Goal: Find specific page/section: Find specific page/section

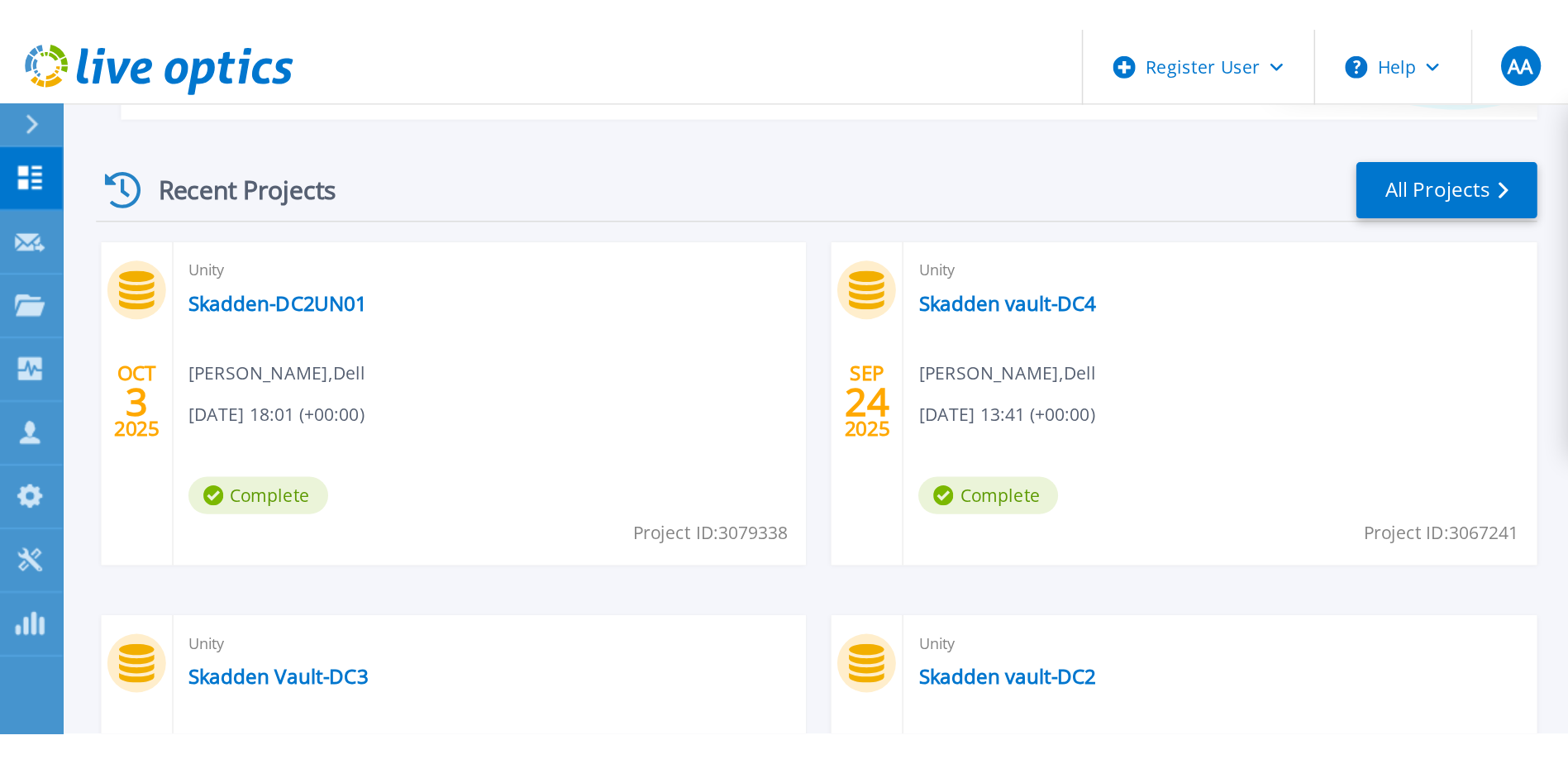
scroll to position [152, 0]
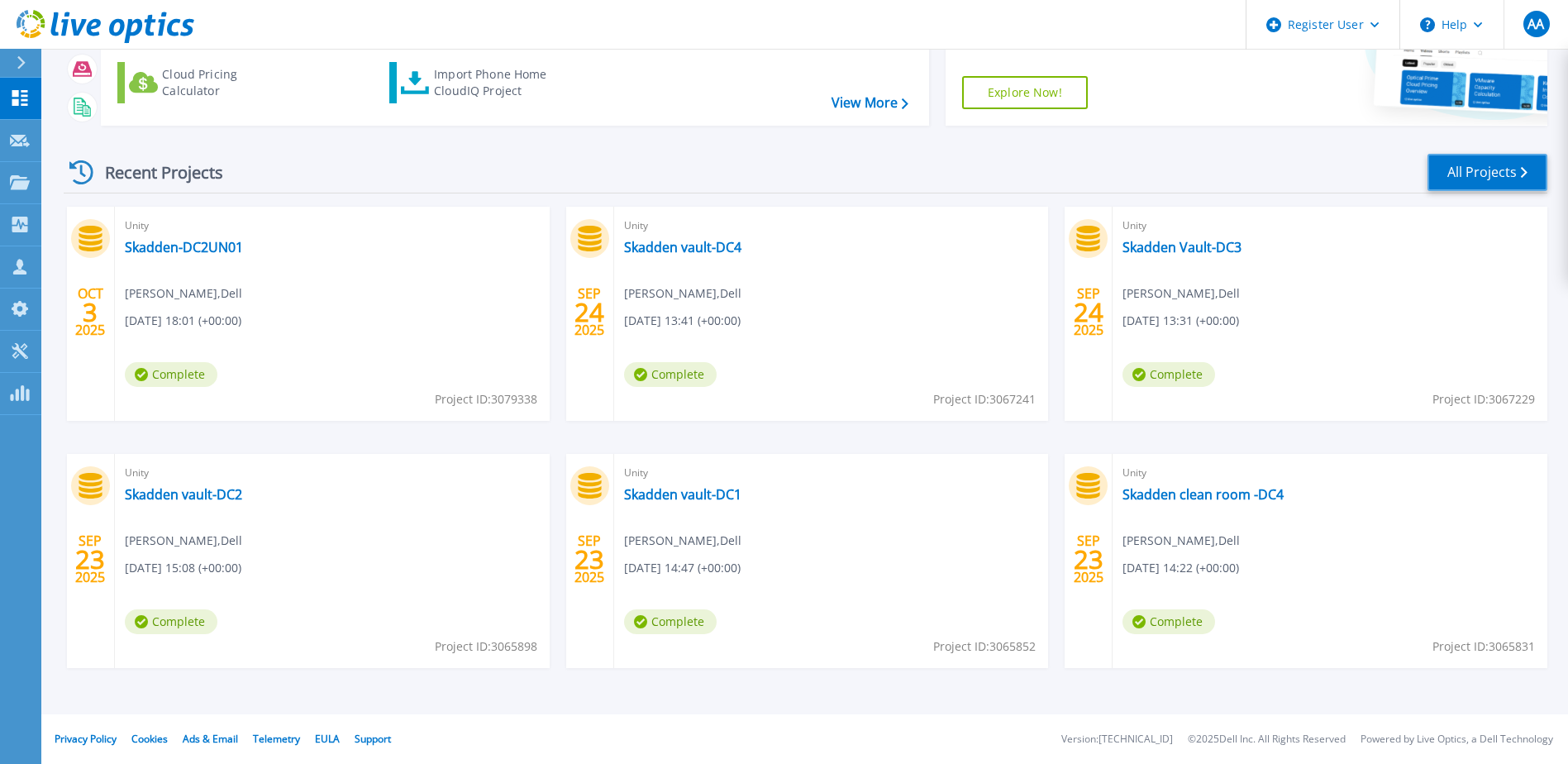
click at [1051, 170] on icon at bounding box center [1524, 173] width 6 height 11
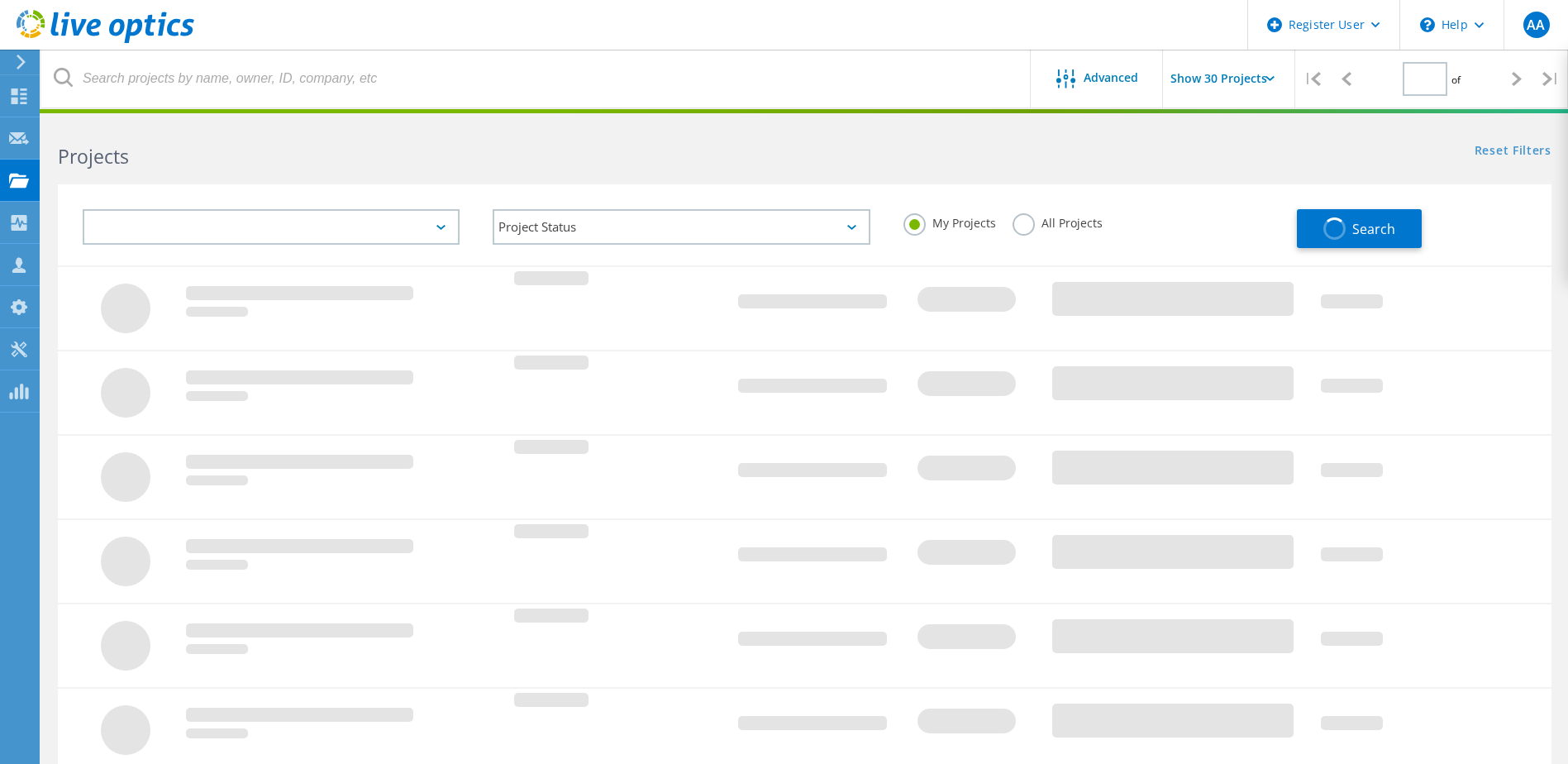
type input "1"
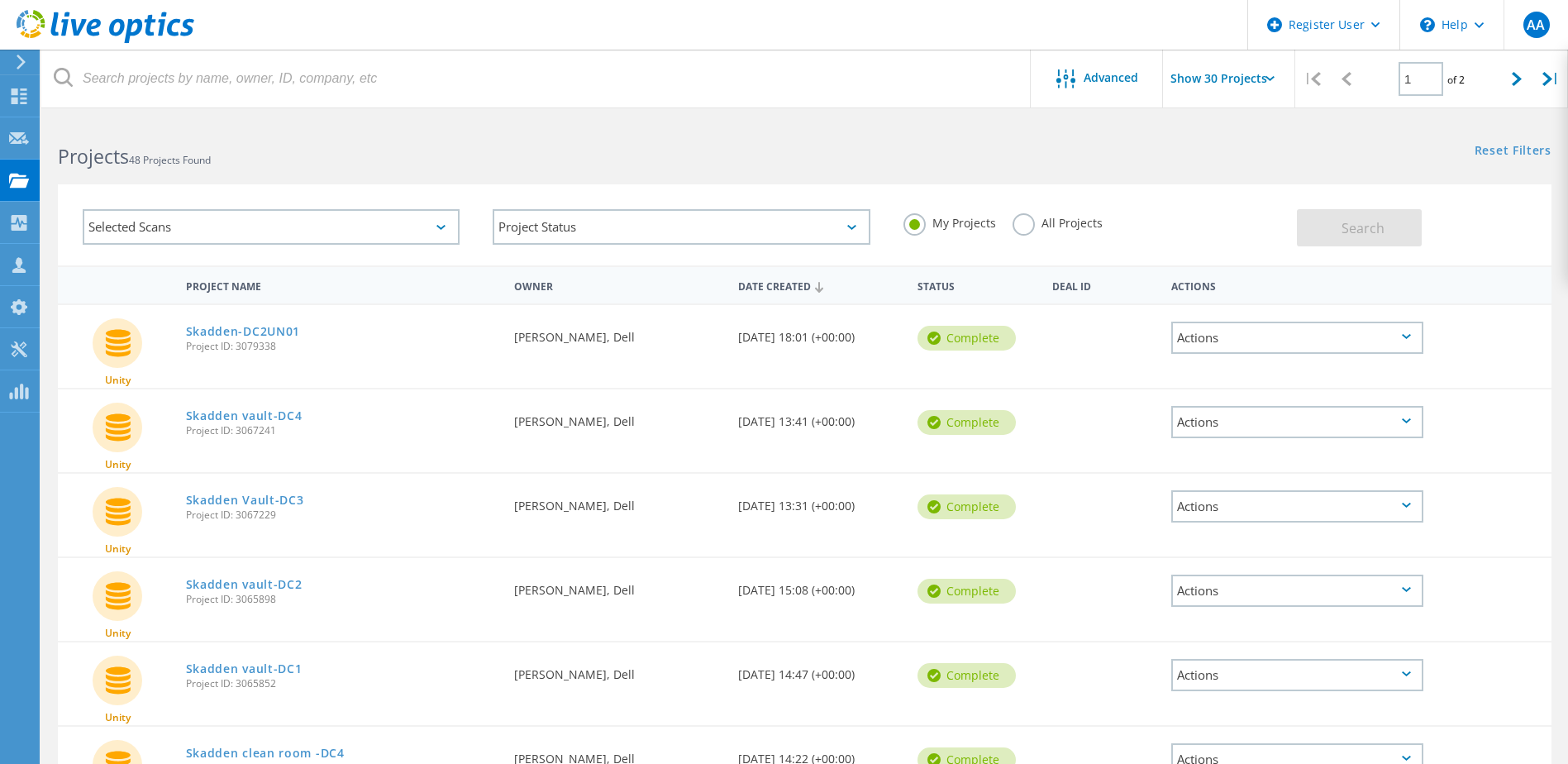
click at [1089, 87] on div "Advanced" at bounding box center [1097, 79] width 132 height 21
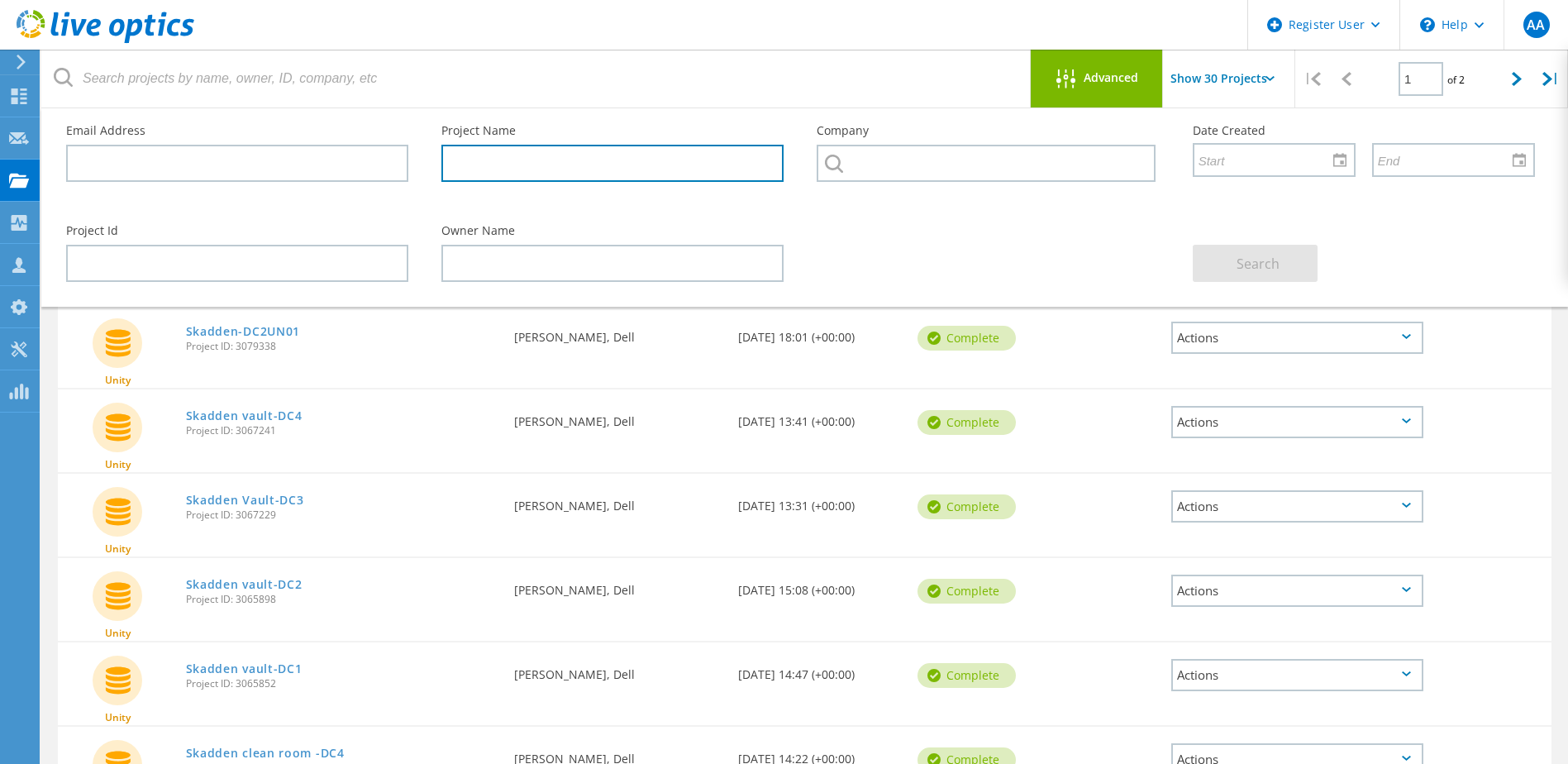
click at [649, 168] on input "text" at bounding box center [612, 163] width 342 height 37
type input "UN"
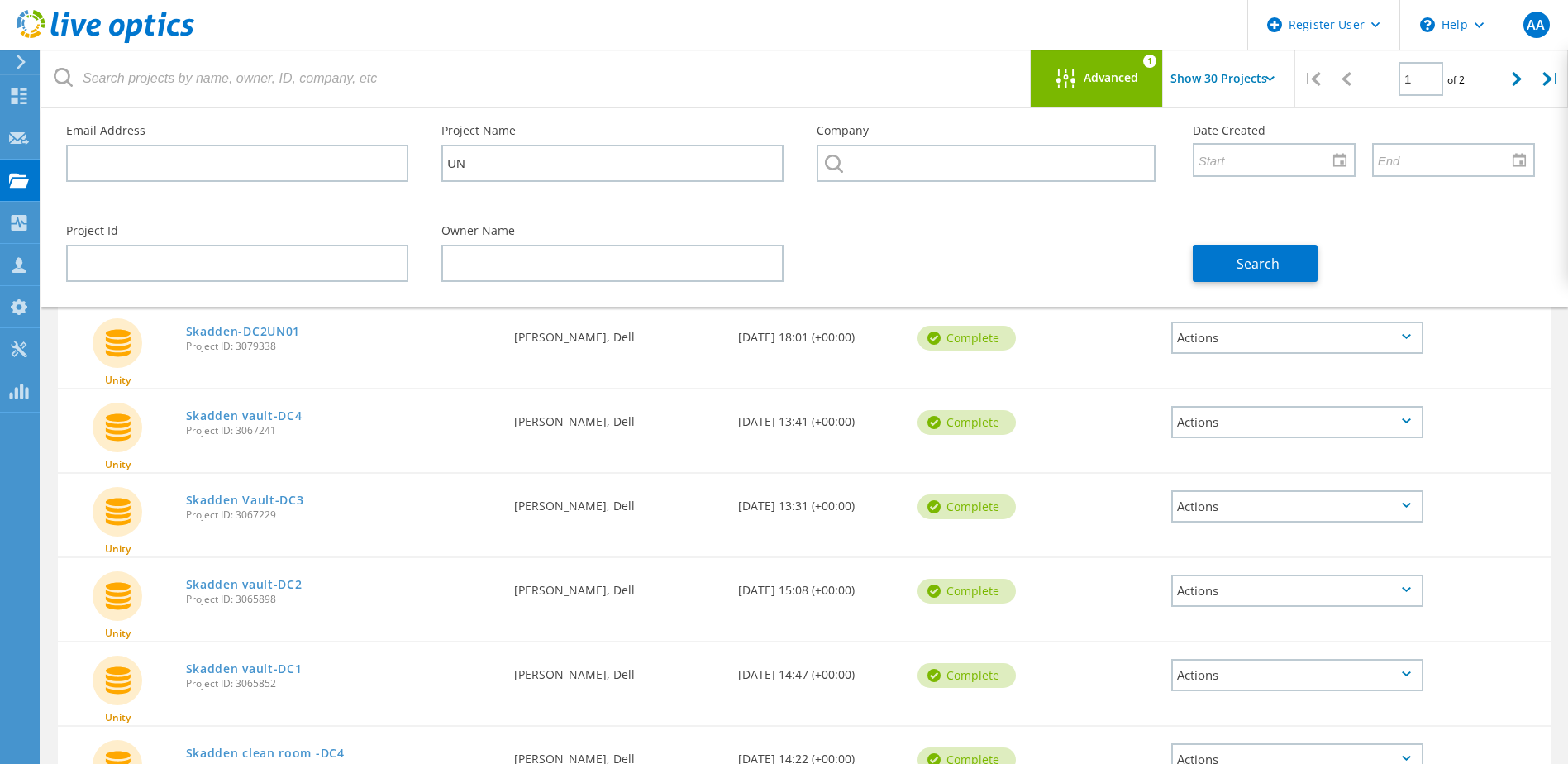
click at [1250, 264] on span "Search" at bounding box center [1258, 264] width 43 height 18
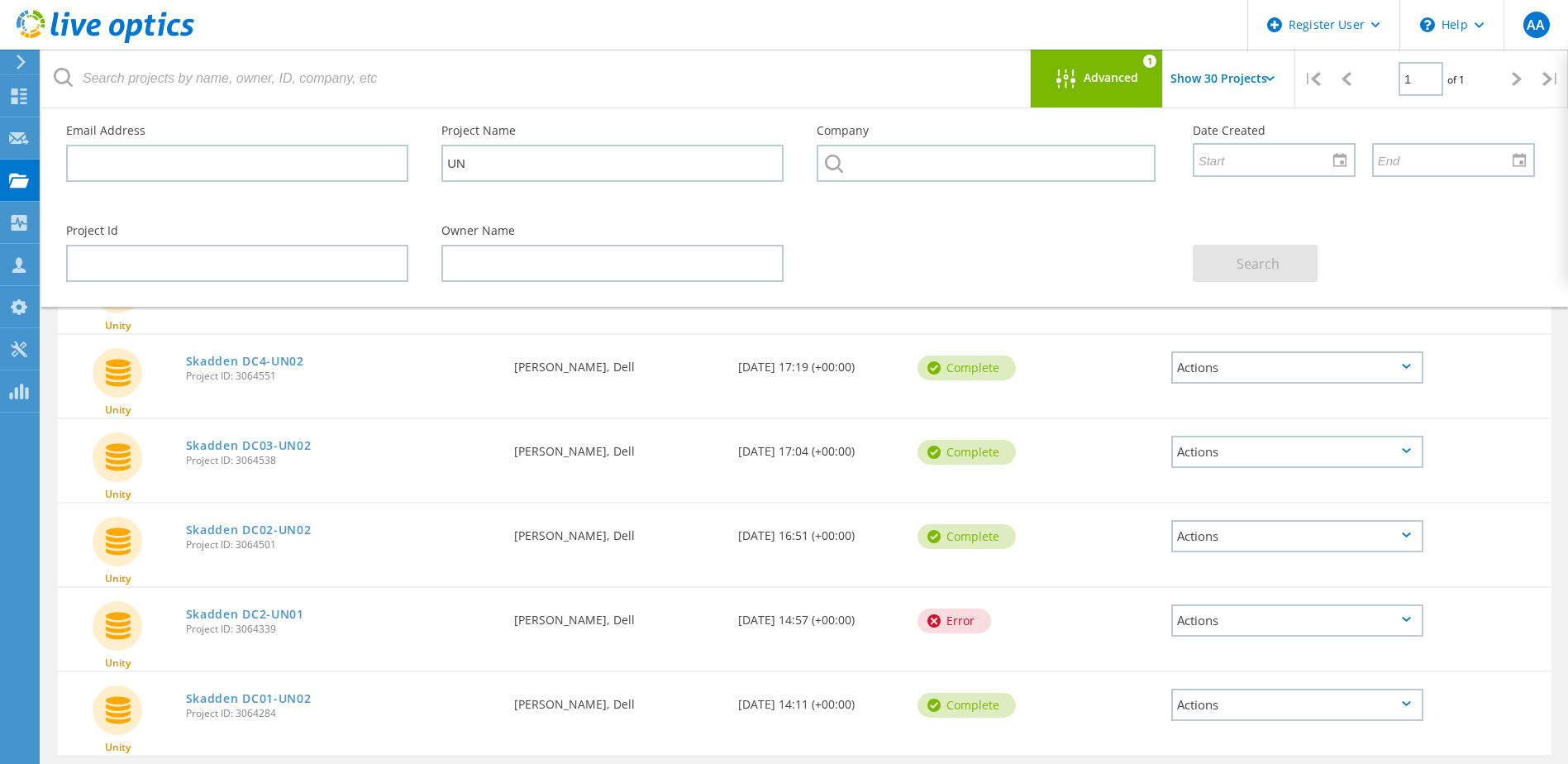
scroll to position [249, 0]
